Goal: Transaction & Acquisition: Purchase product/service

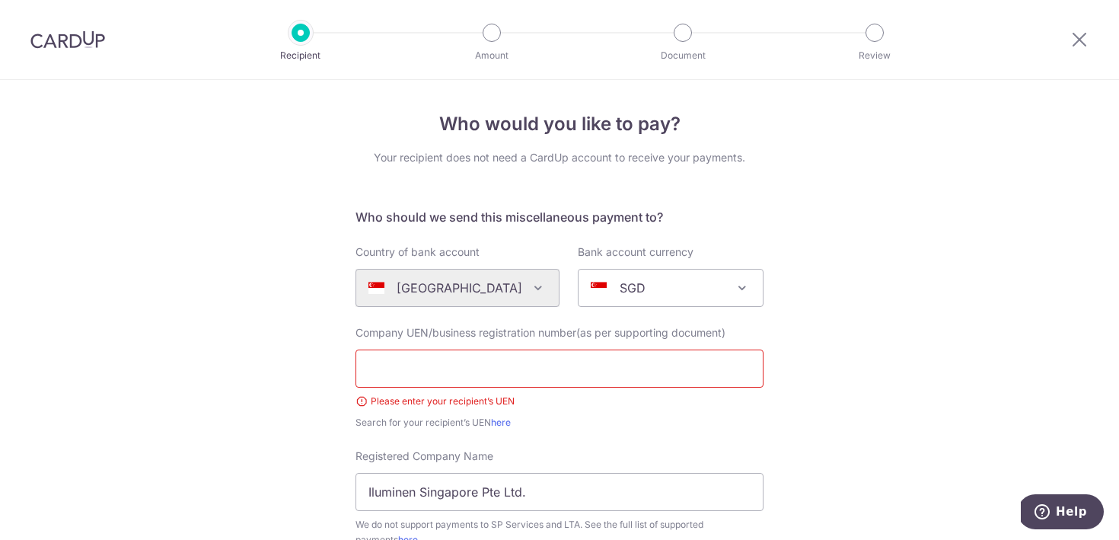
scroll to position [232, 0]
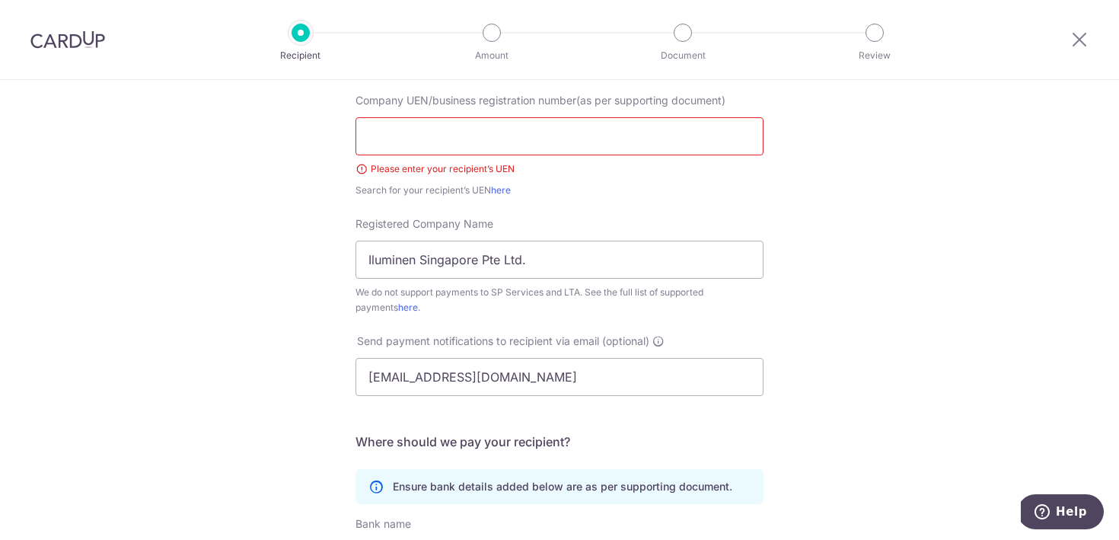
click at [653, 132] on input "text" at bounding box center [560, 136] width 408 height 38
paste input "201422384R"
type input "201422384R"
click at [911, 247] on div "Who would you like to pay? Your recipient does not need a CardUp account to rec…" at bounding box center [559, 331] width 1119 height 966
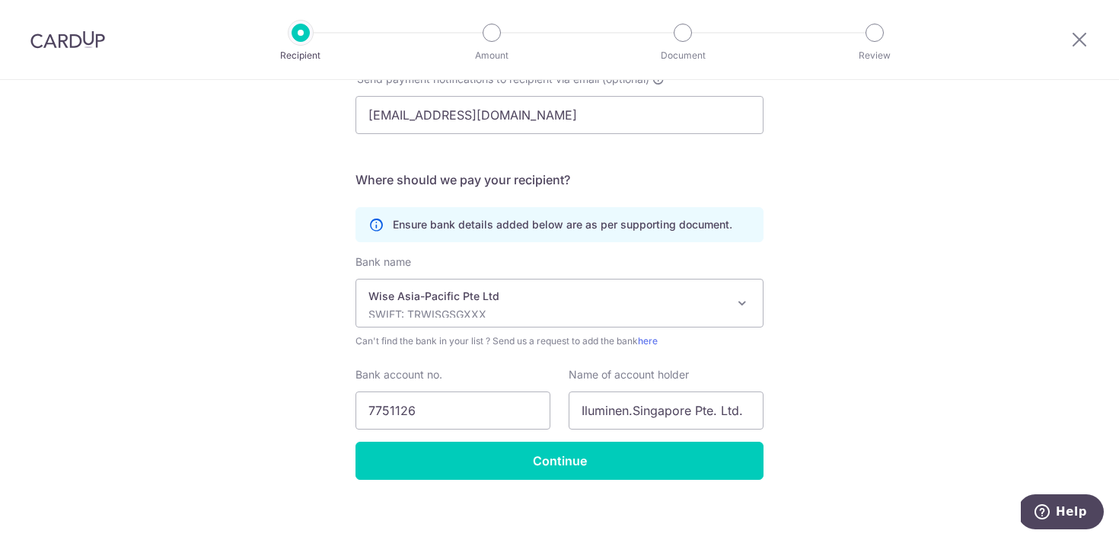
scroll to position [506, 0]
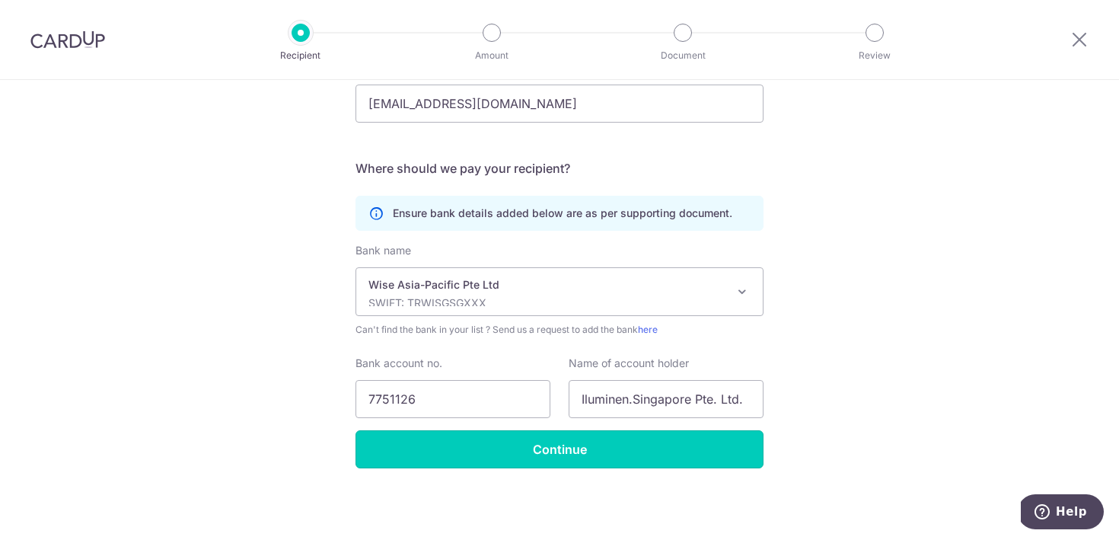
click at [707, 457] on input "Continue" at bounding box center [560, 449] width 408 height 38
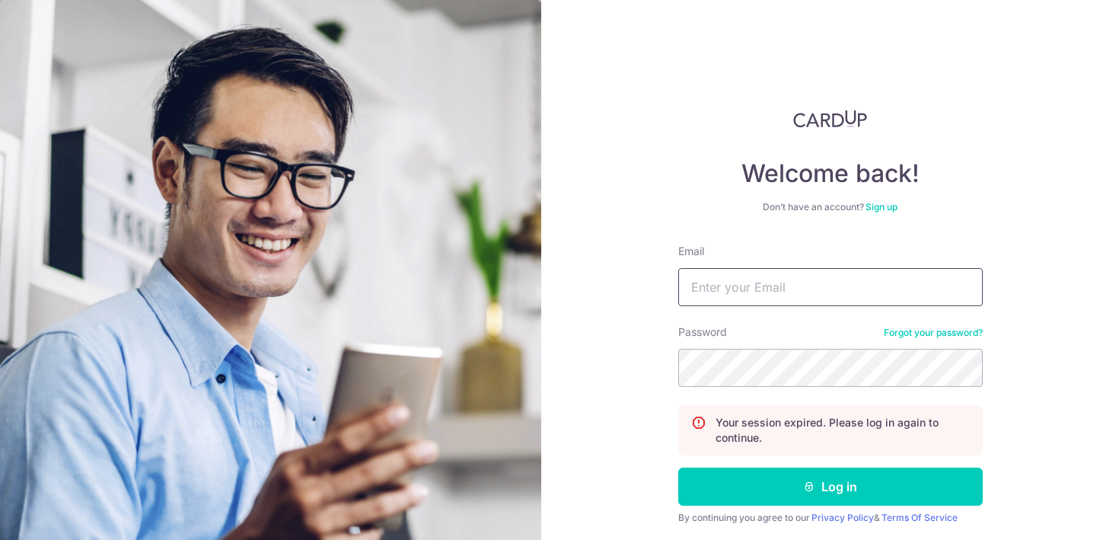
click at [824, 290] on input "Email" at bounding box center [830, 287] width 305 height 38
type input "[EMAIL_ADDRESS][DOMAIN_NAME]"
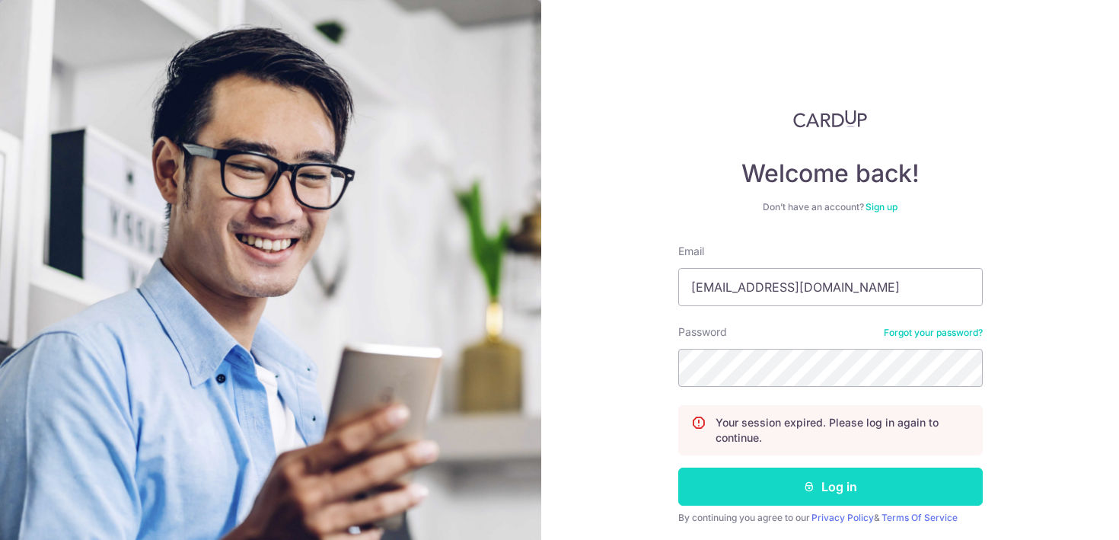
click at [885, 496] on button "Log in" at bounding box center [830, 487] width 305 height 38
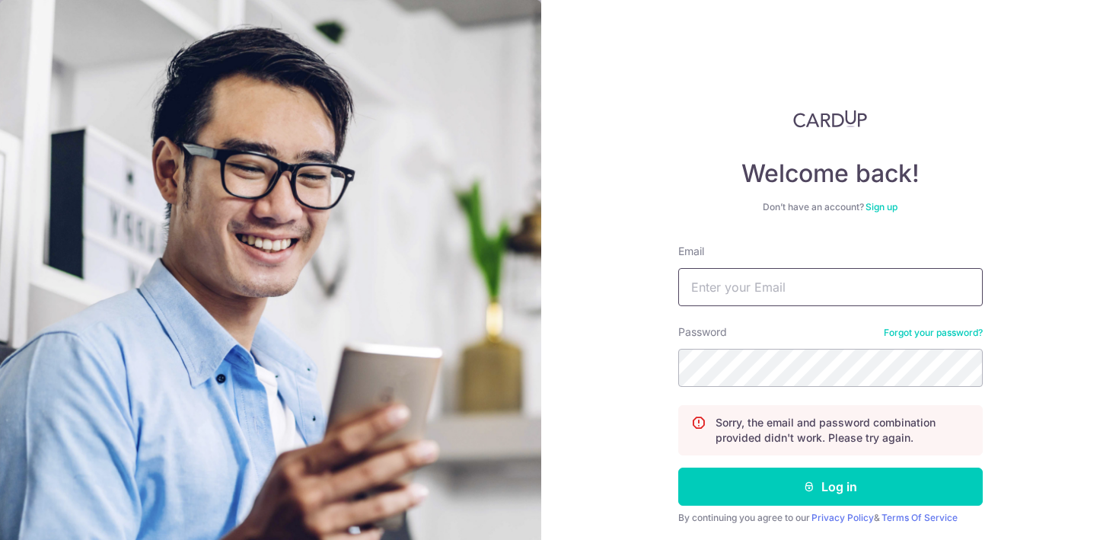
click at [758, 286] on input "Email" at bounding box center [830, 287] width 305 height 38
type input "[EMAIL_ADDRESS][DOMAIN_NAME]"
click at [678, 468] on button "Log in" at bounding box center [830, 487] width 305 height 38
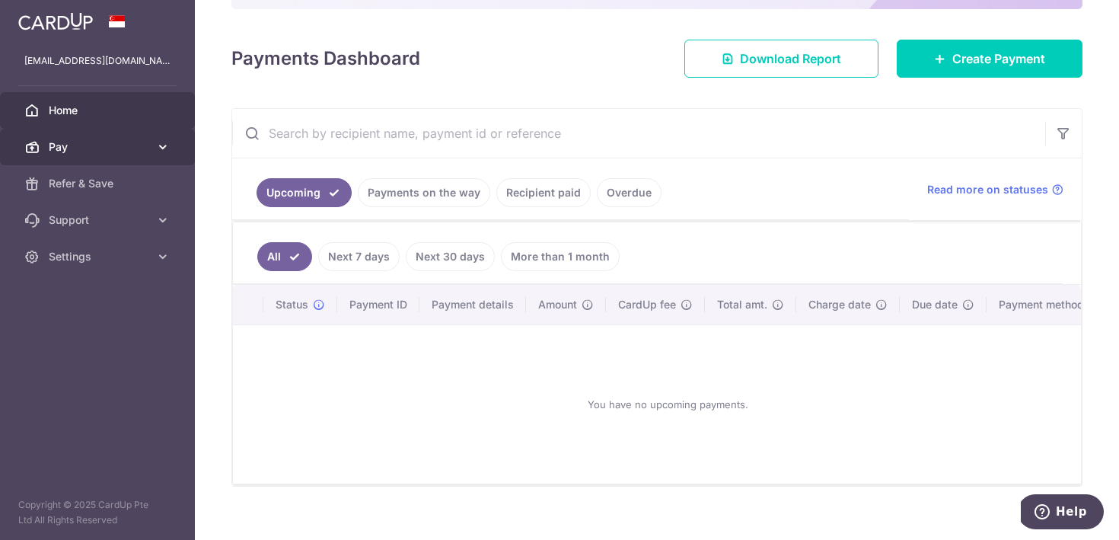
scroll to position [204, 0]
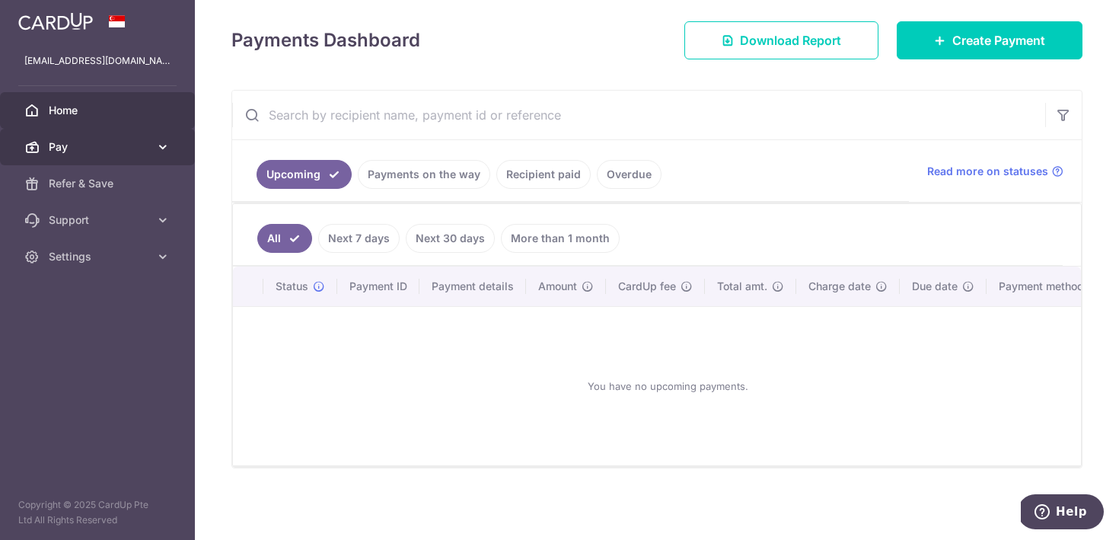
click at [101, 150] on span "Pay" at bounding box center [99, 146] width 101 height 15
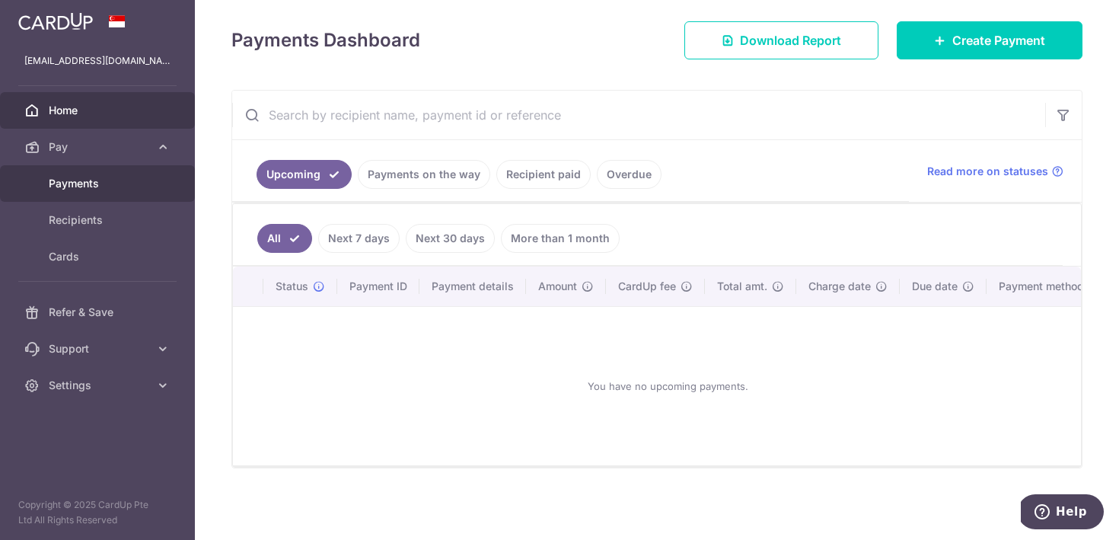
click at [73, 179] on span "Payments" at bounding box center [99, 183] width 101 height 15
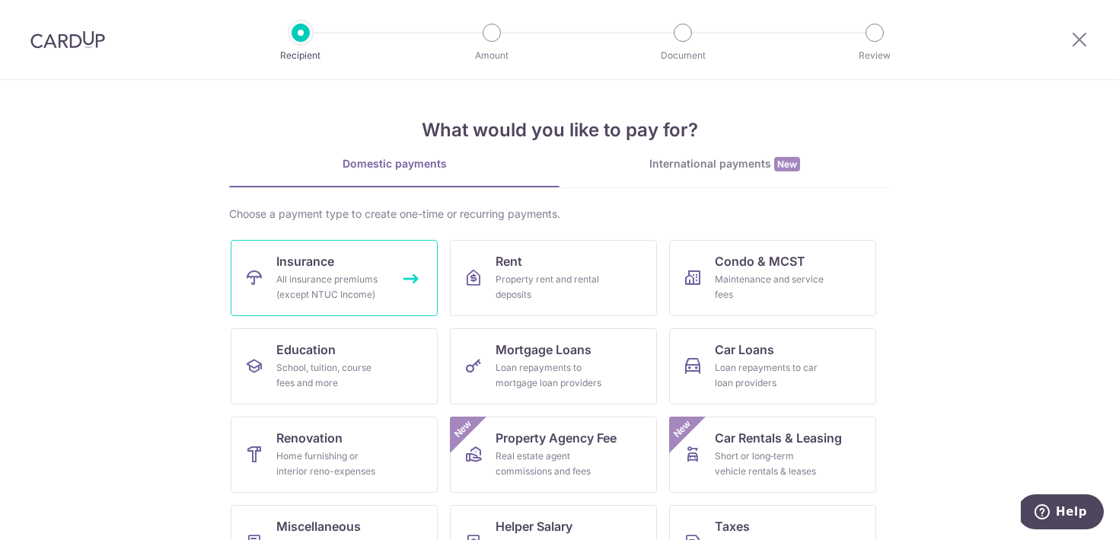
scroll to position [125, 0]
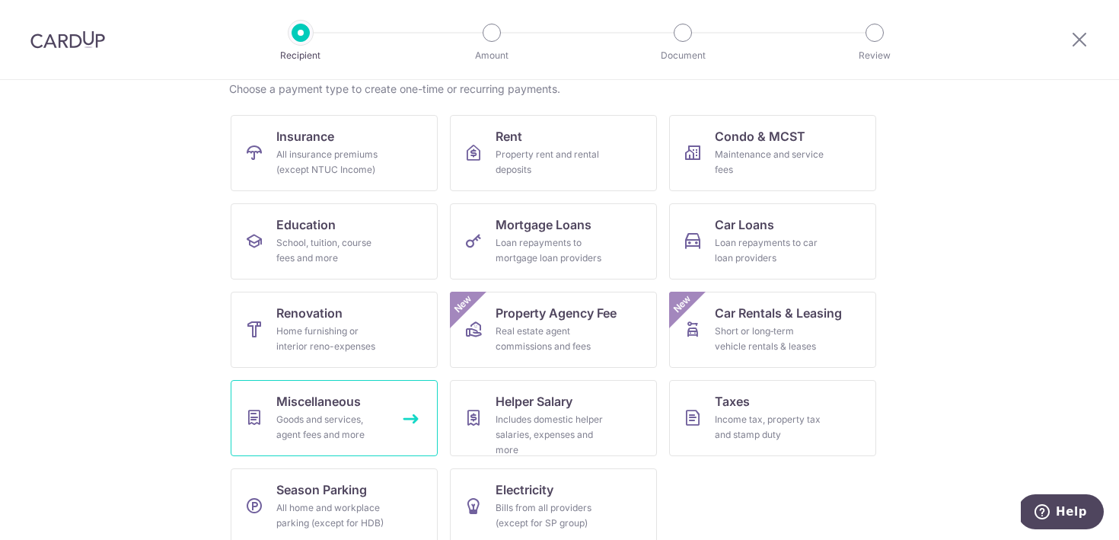
click at [325, 427] on div "Goods and services, agent fees and more" at bounding box center [331, 427] width 110 height 30
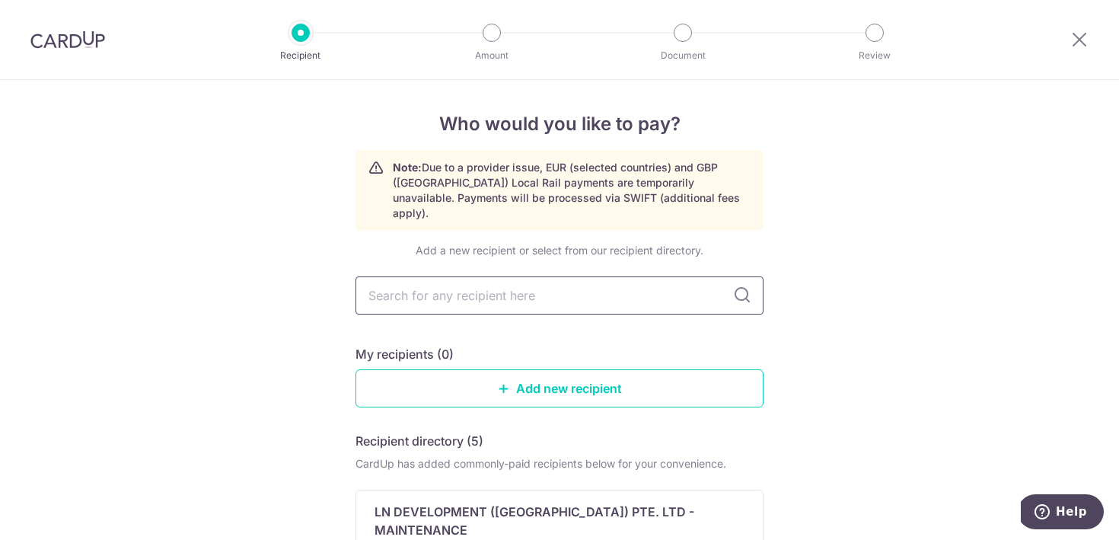
click at [474, 290] on input "text" at bounding box center [560, 295] width 408 height 38
click at [684, 372] on link "Add new recipient" at bounding box center [560, 388] width 408 height 38
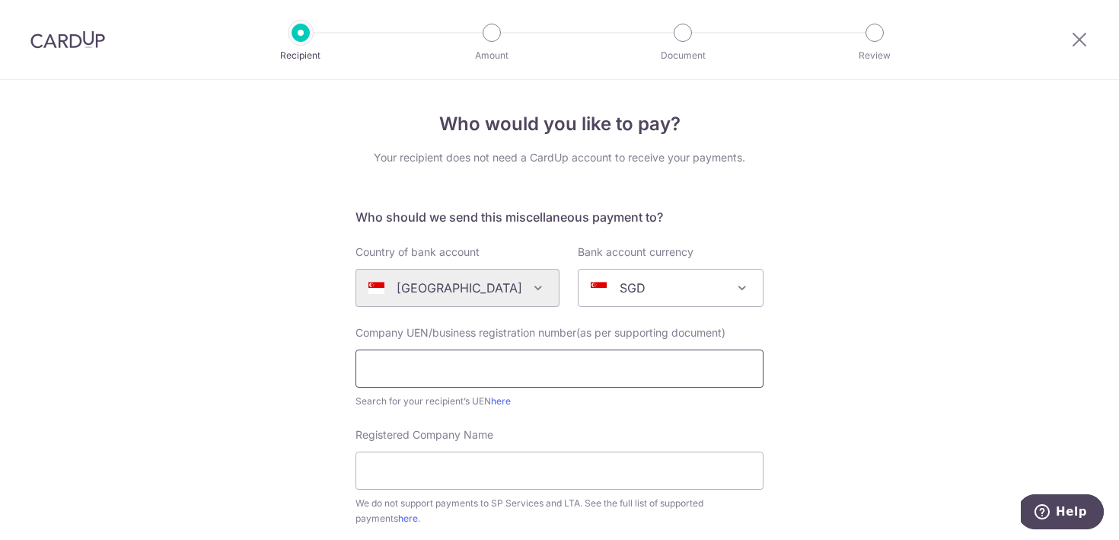
click at [605, 369] on input "text" at bounding box center [560, 369] width 408 height 38
paste input "201422384R"
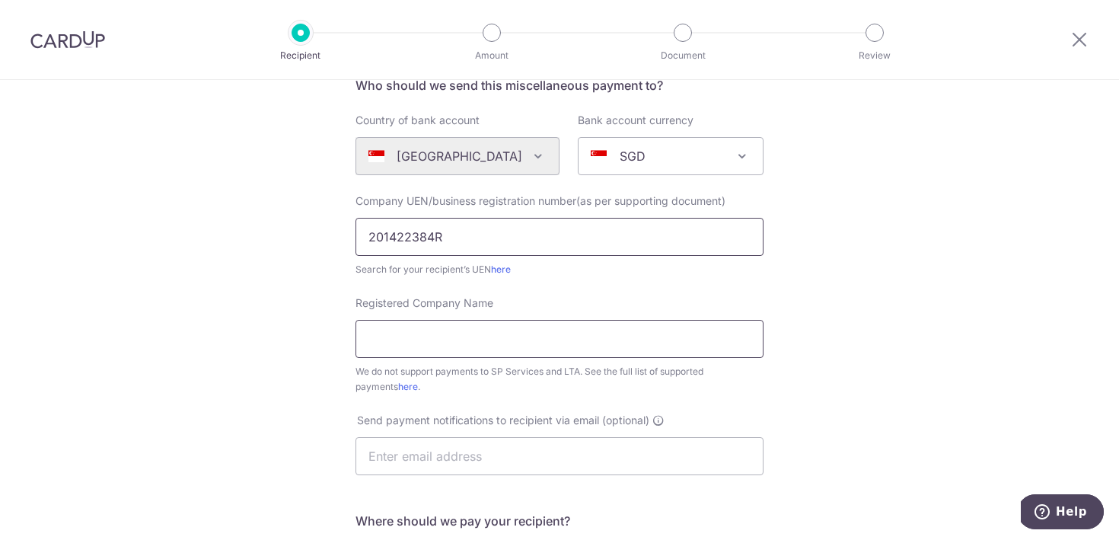
type input "201422384R"
click at [573, 342] on input "Registered Company Name" at bounding box center [560, 339] width 408 height 38
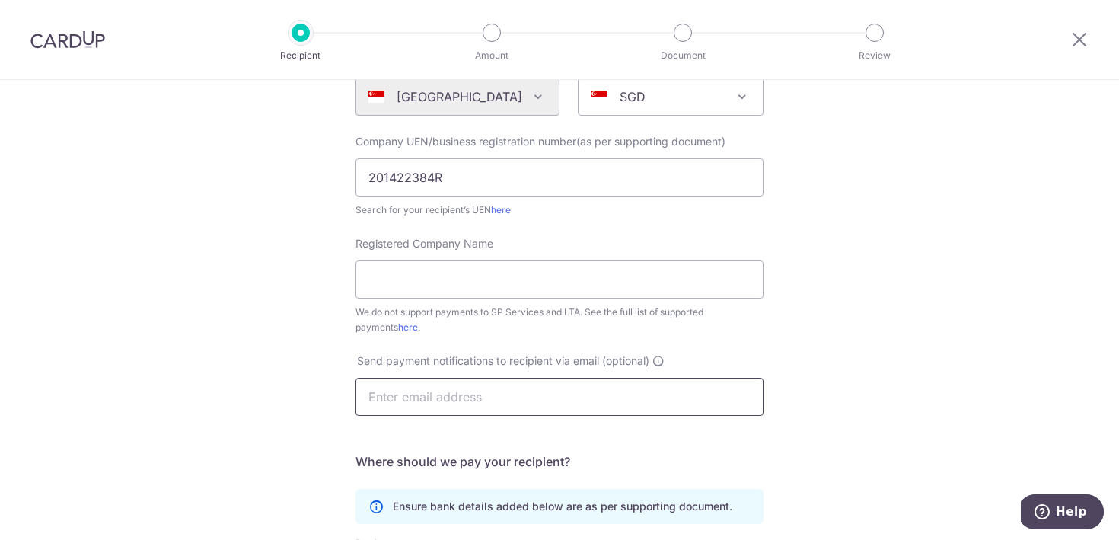
click at [442, 392] on input "text" at bounding box center [560, 397] width 408 height 38
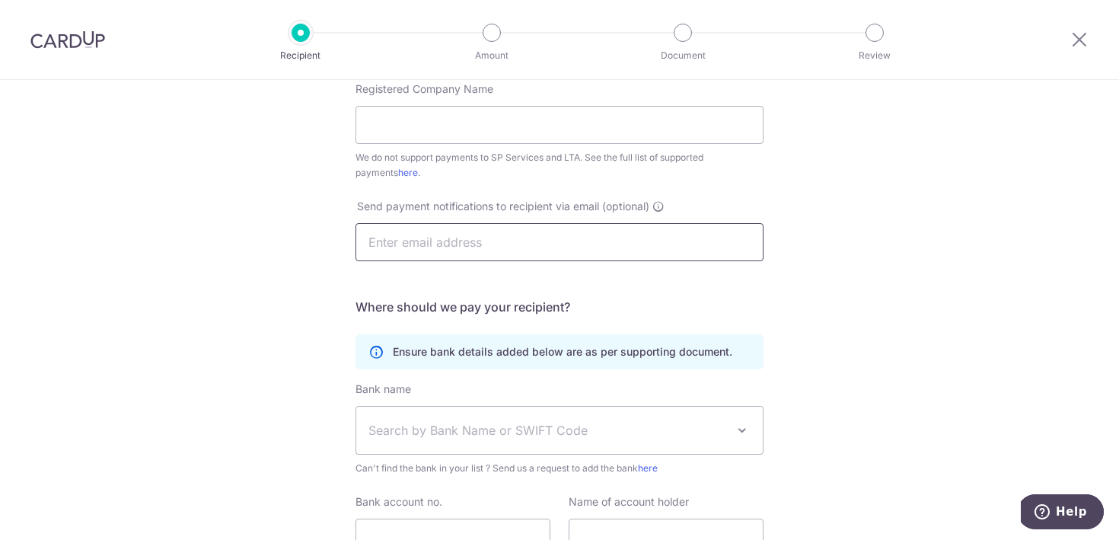
scroll to position [346, 0]
click at [444, 454] on span "Search by Bank Name or SWIFT Code" at bounding box center [560, 430] width 408 height 49
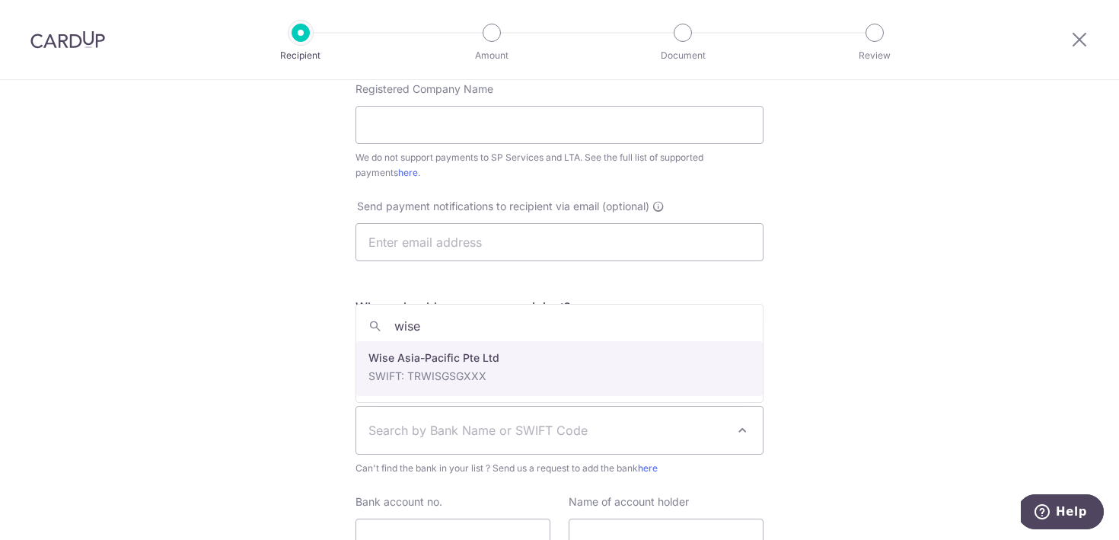
type input "wise"
select select "22417"
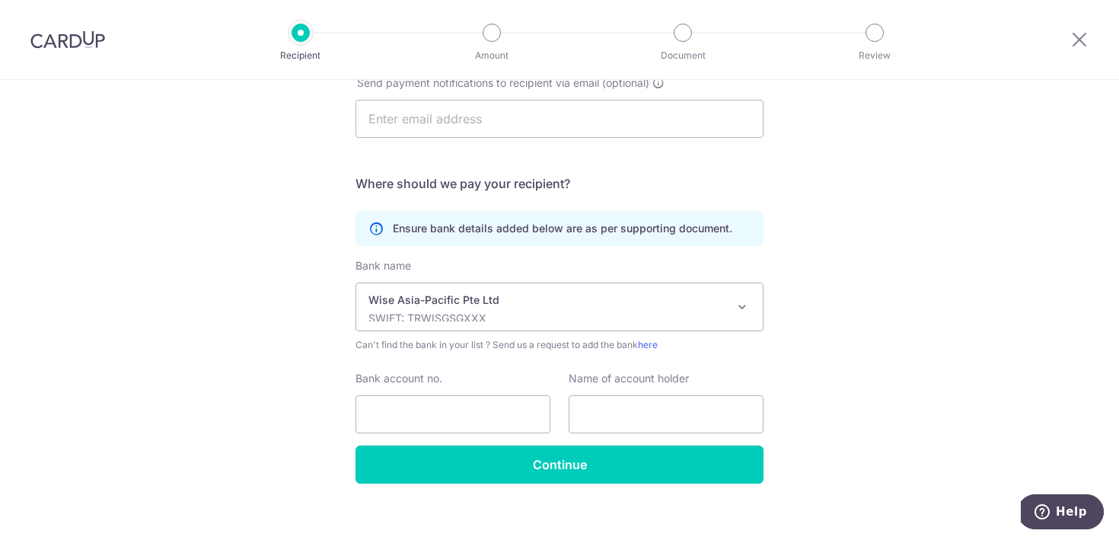
scroll to position [472, 0]
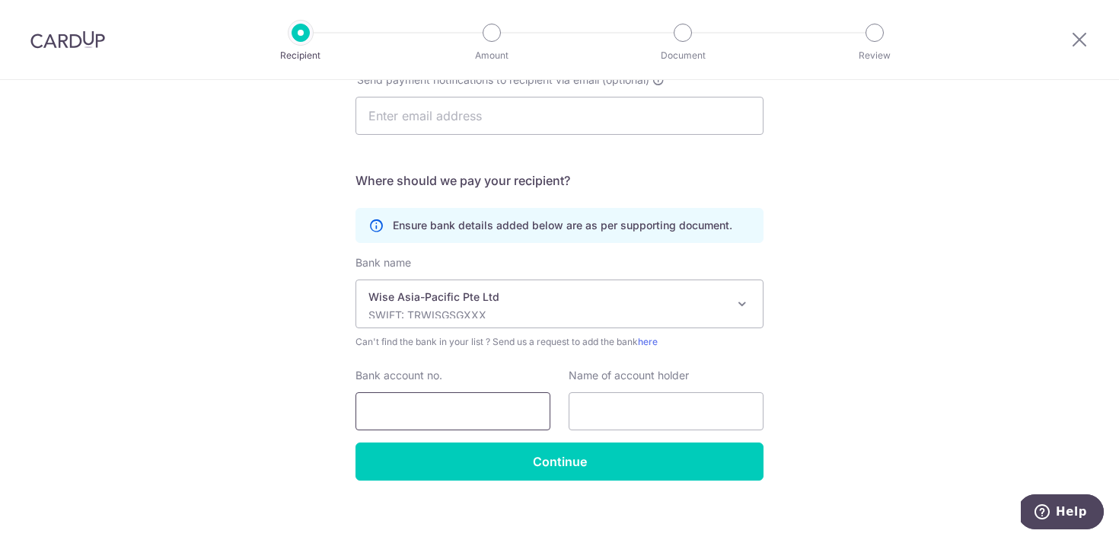
click at [468, 410] on input "Bank account no." at bounding box center [453, 411] width 195 height 38
paste input "[PHONE_NUMBER]"
type input "[PHONE_NUMBER]"
click at [629, 404] on input "text" at bounding box center [666, 411] width 195 height 38
paste input "Iluminen.Singapore Pte. Ltd."
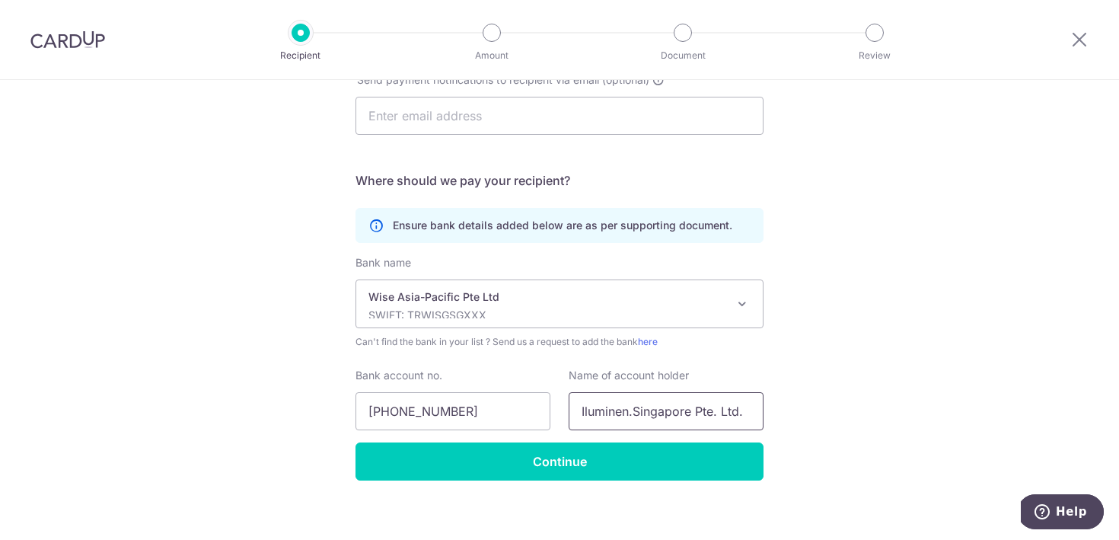
scroll to position [407, 0]
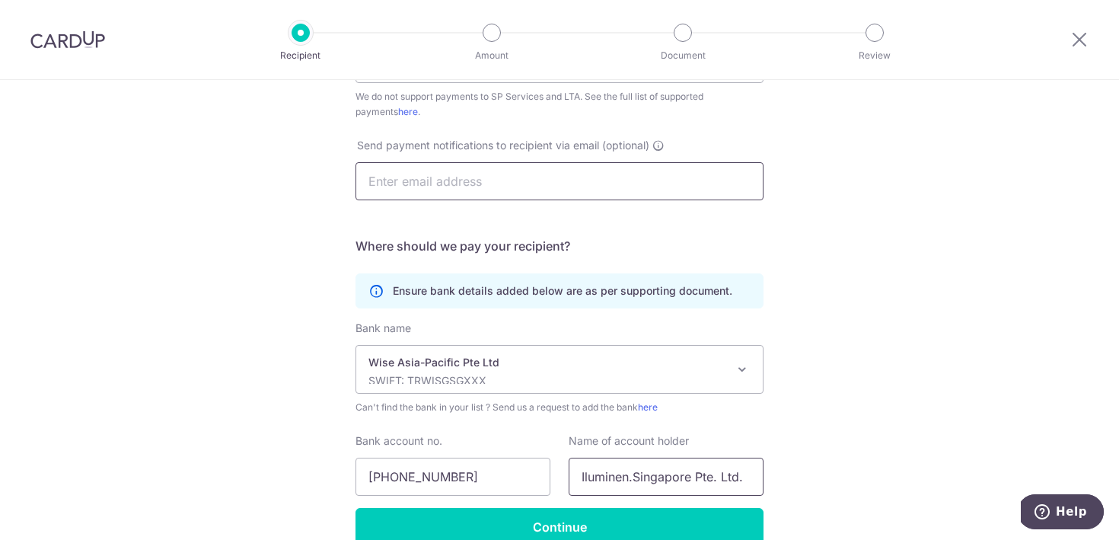
type input "Iluminen.Singapore Pte. Ltd."
click at [560, 187] on input "text" at bounding box center [560, 181] width 408 height 38
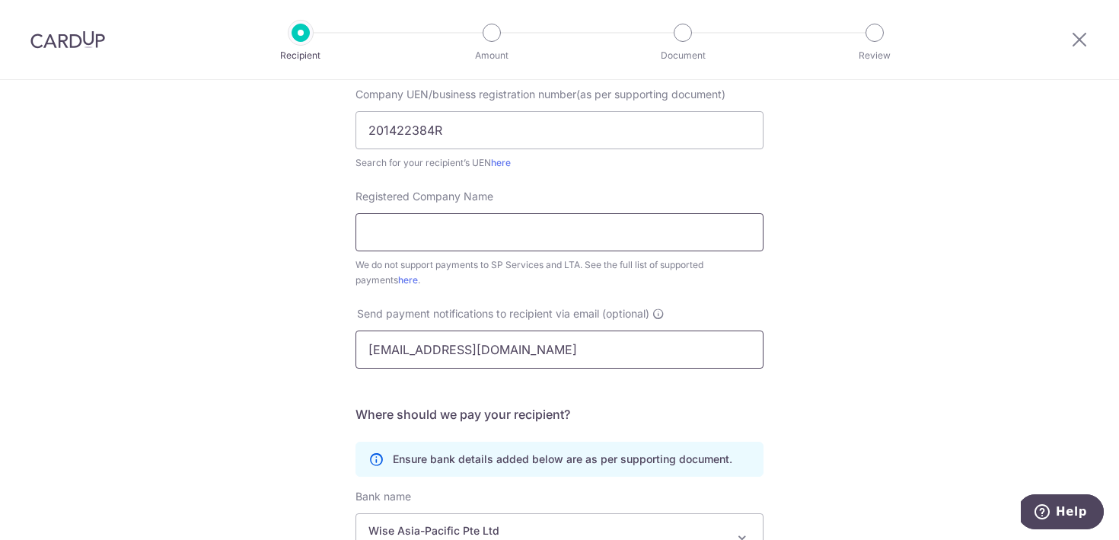
scroll to position [239, 0]
type input "[EMAIL_ADDRESS][DOMAIN_NAME]"
click at [567, 231] on input "Registered Company Name" at bounding box center [560, 231] width 408 height 38
paste input "Iluminen.Singapore Pte. Ltd."
click at [421, 231] on input "Iluminen.Singapore Pte. Ltd." at bounding box center [560, 231] width 408 height 38
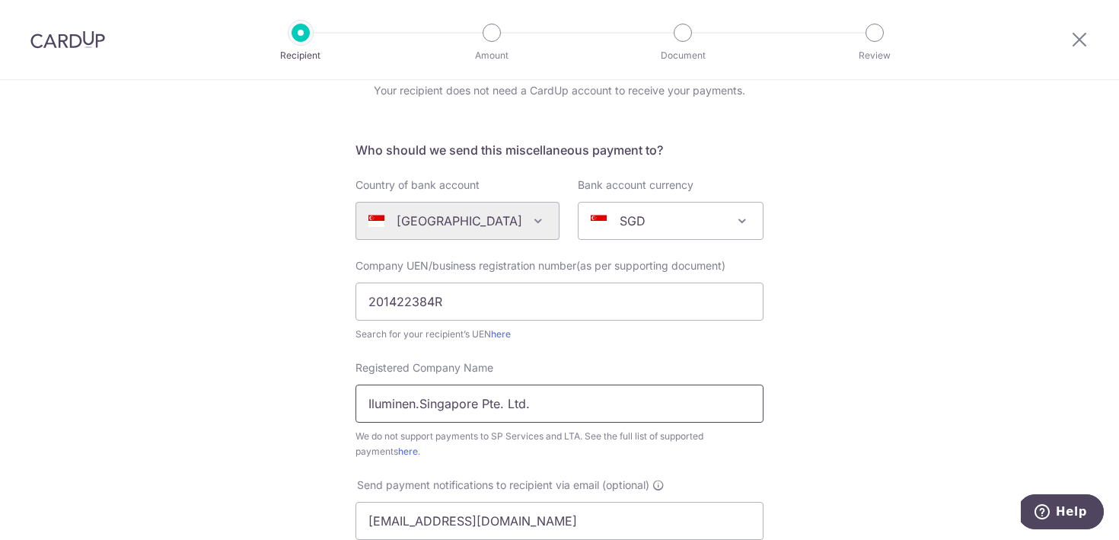
scroll to position [484, 0]
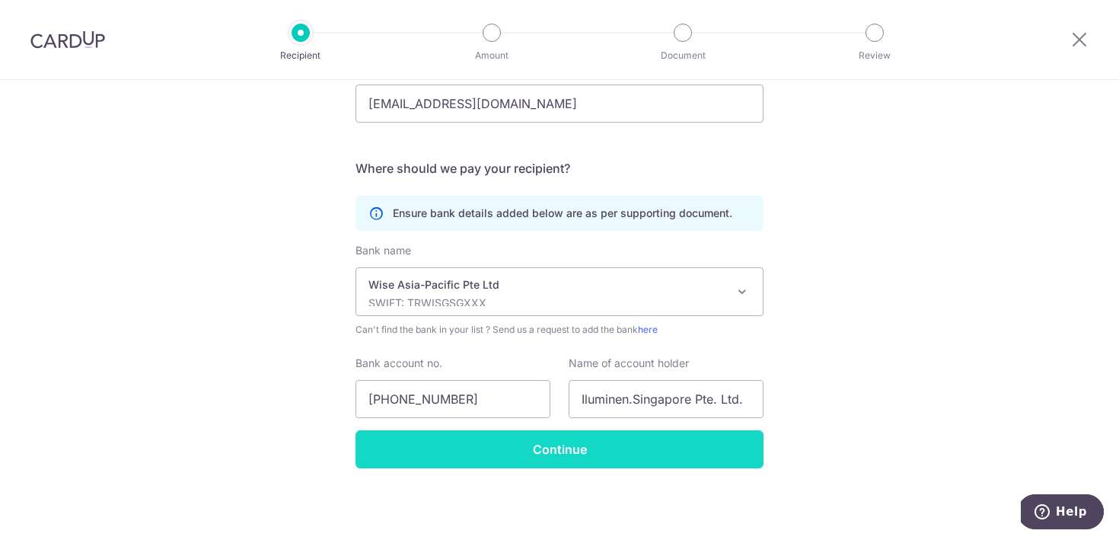
type input "Iluminen.Singapore Pte. Ltd."
click at [591, 446] on input "Continue" at bounding box center [560, 449] width 408 height 38
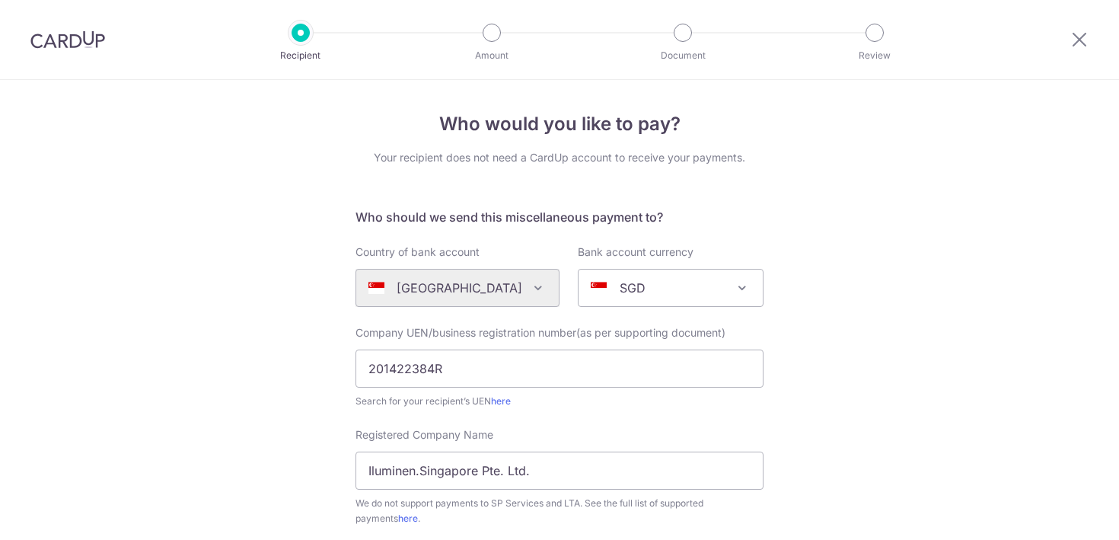
scroll to position [521, 0]
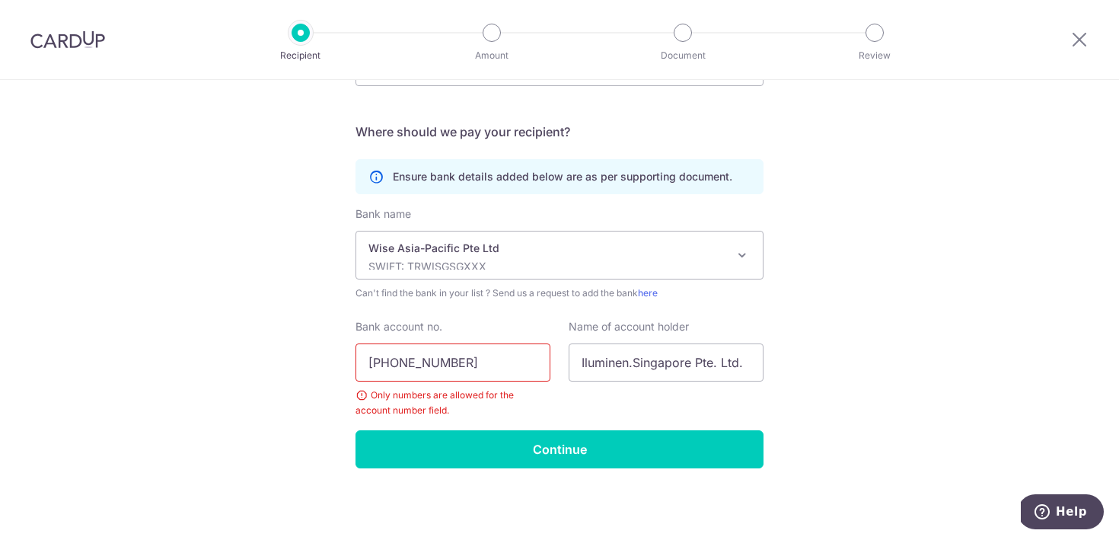
click at [422, 362] on input "[PHONE_NUMBER]" at bounding box center [453, 362] width 195 height 38
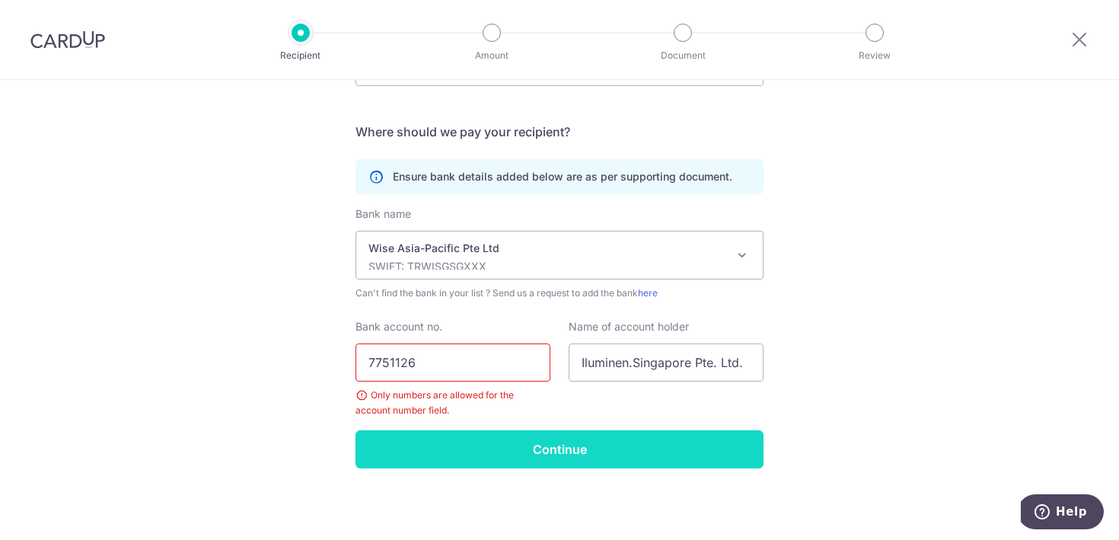
type input "7751126"
click at [503, 444] on input "Continue" at bounding box center [560, 449] width 408 height 38
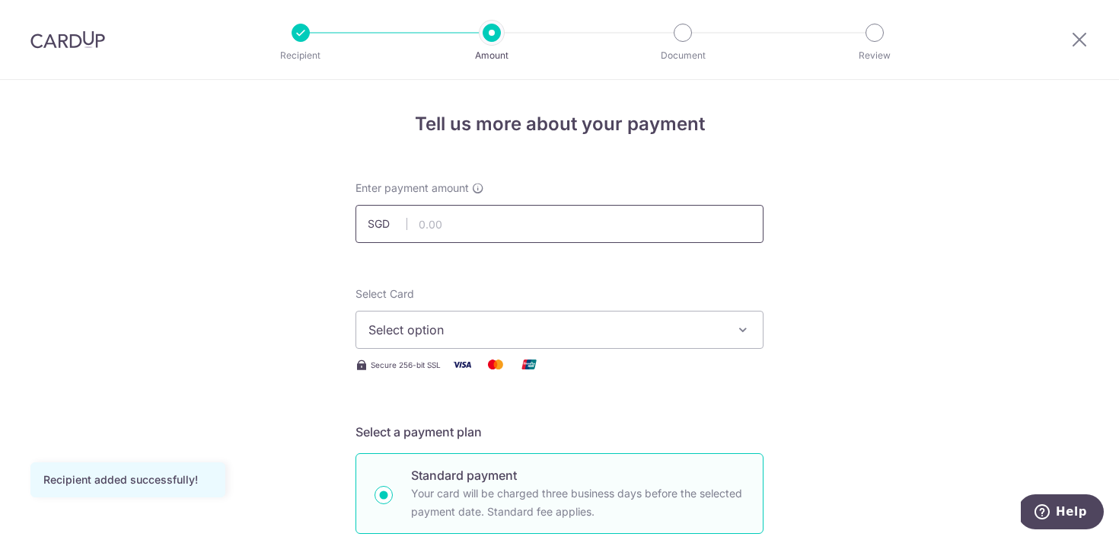
click at [477, 216] on input "text" at bounding box center [560, 224] width 408 height 38
type input "1"
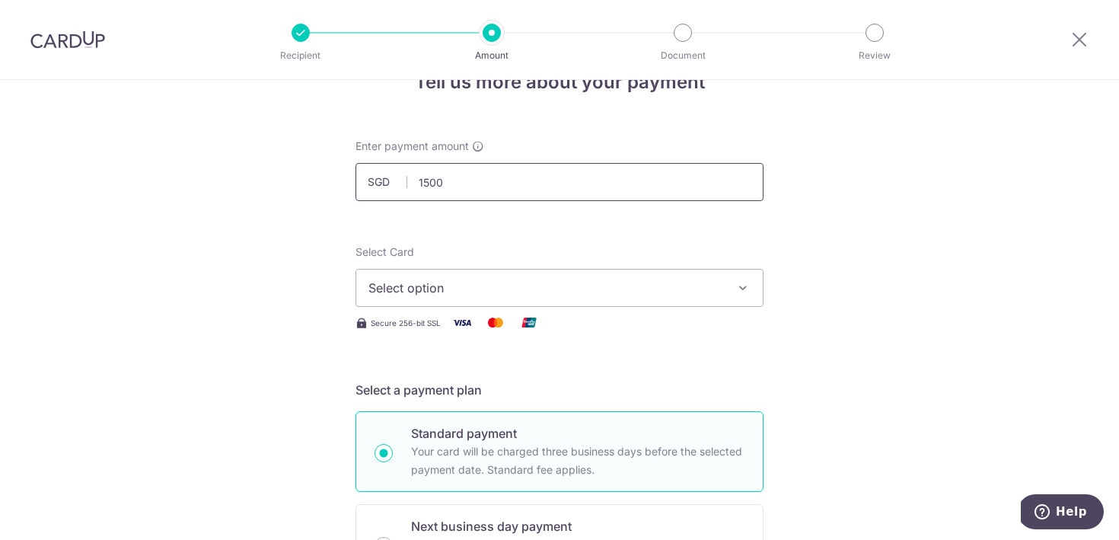
scroll to position [45, 0]
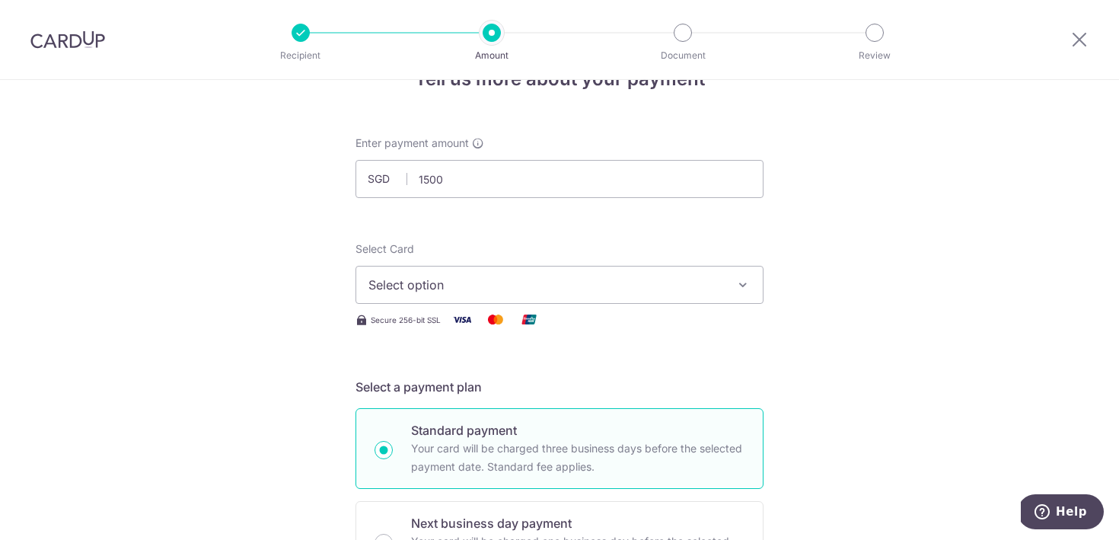
type input "1,500.00"
click at [641, 294] on button "Select option" at bounding box center [560, 285] width 408 height 38
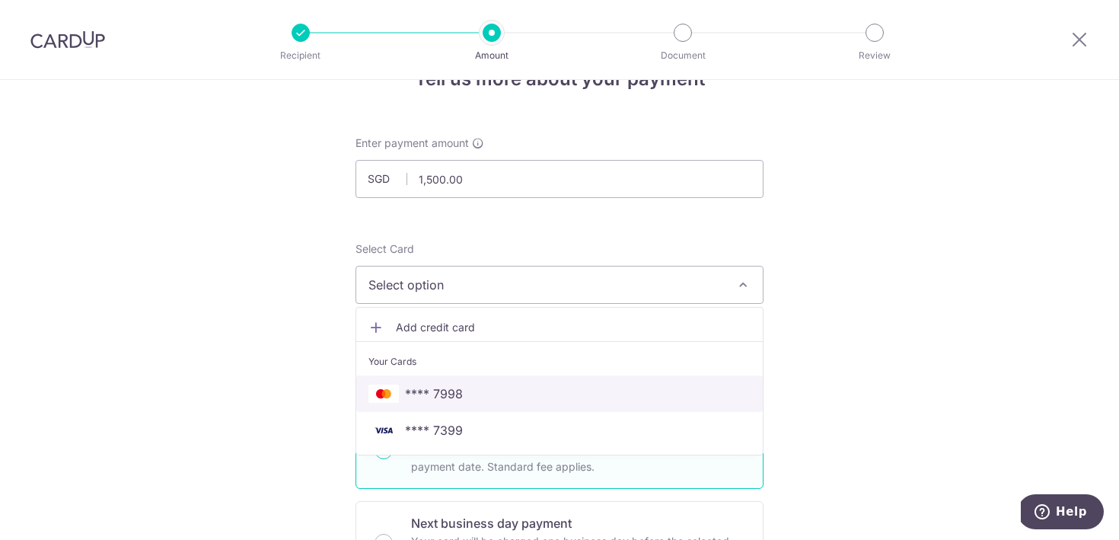
click at [600, 399] on span "**** 7998" at bounding box center [560, 394] width 382 height 18
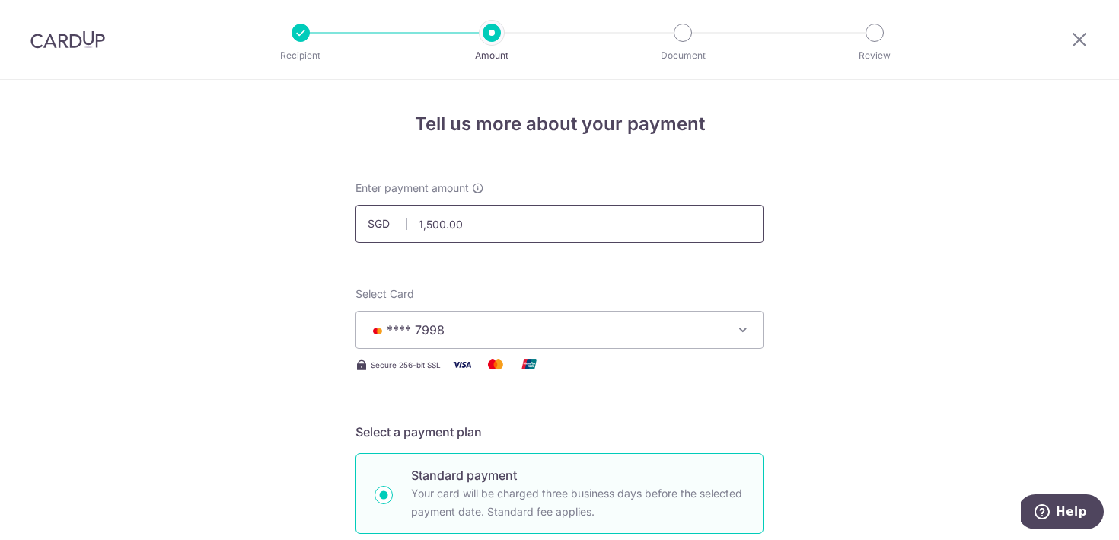
scroll to position [498, 0]
